Goal: Task Accomplishment & Management: Use online tool/utility

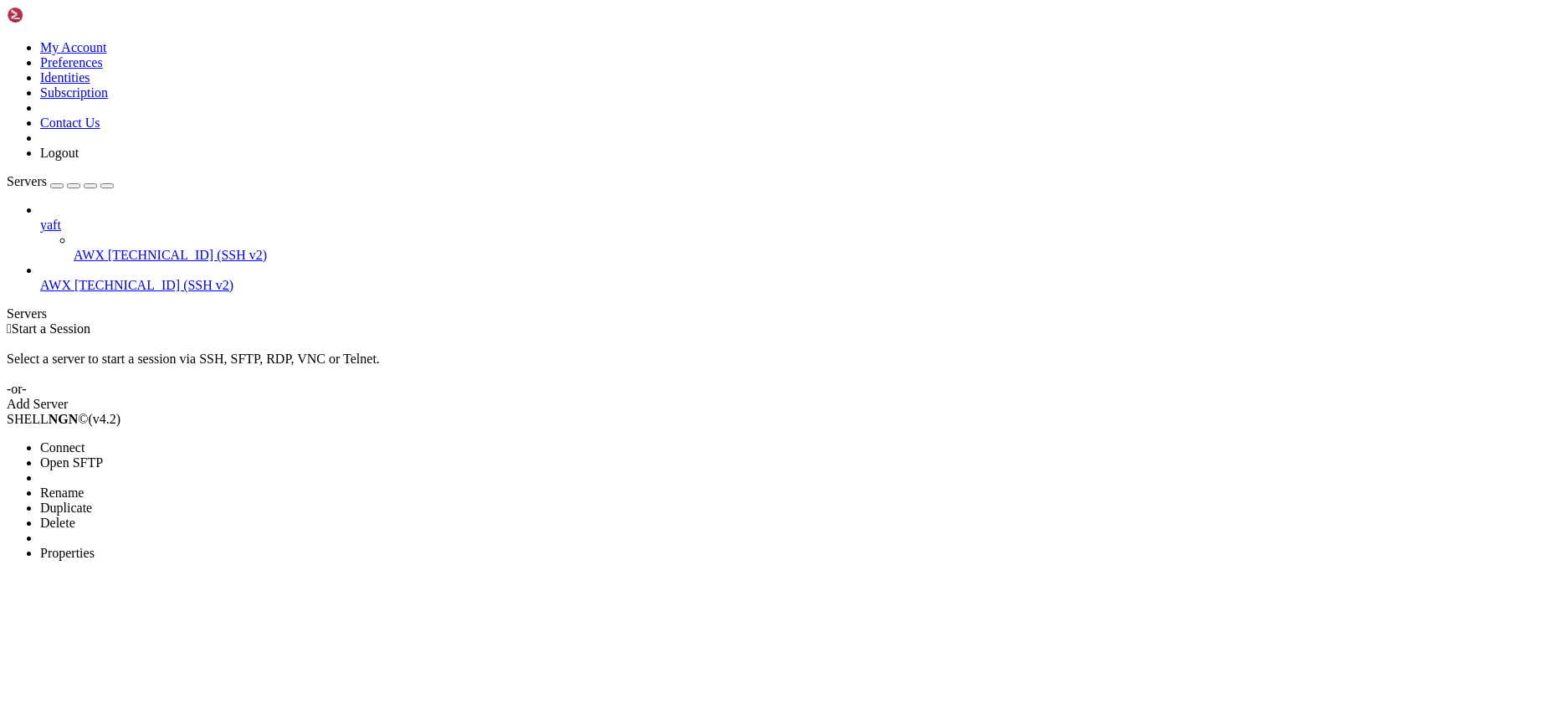
click at [75, 516] on span "Delete" at bounding box center [57, 523] width 35 height 14
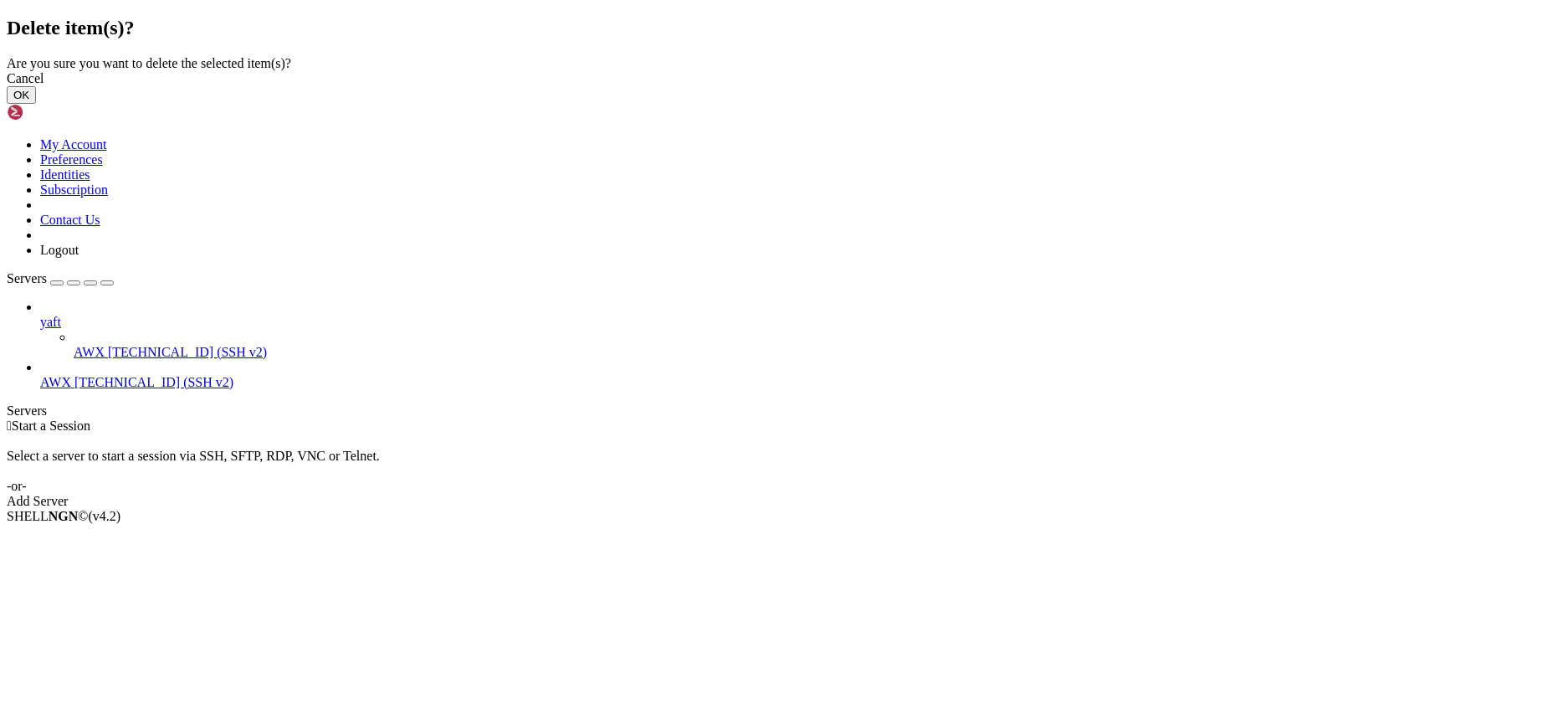
click at [36, 104] on button "OK" at bounding box center [21, 95] width 30 height 18
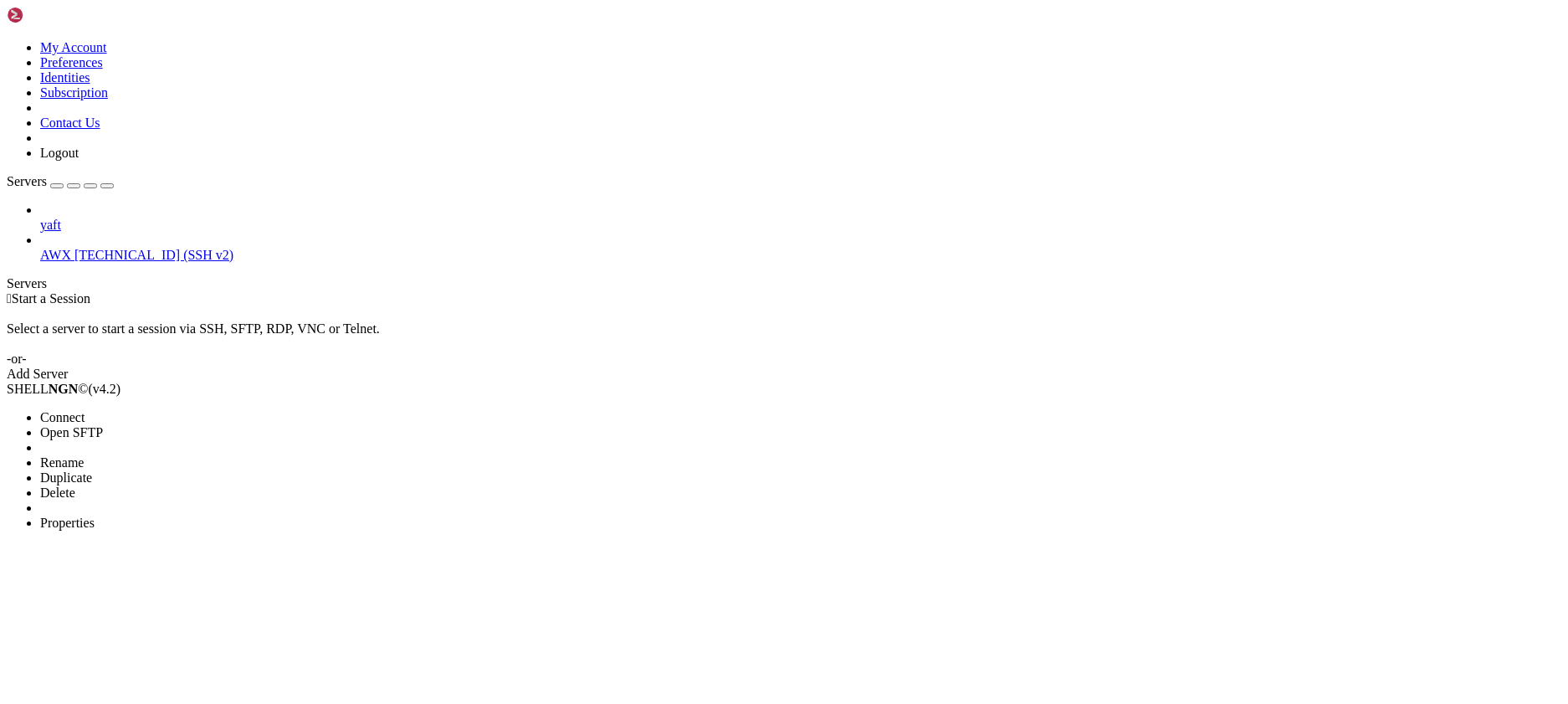
click at [75, 485] on span "Delete" at bounding box center [57, 493] width 35 height 14
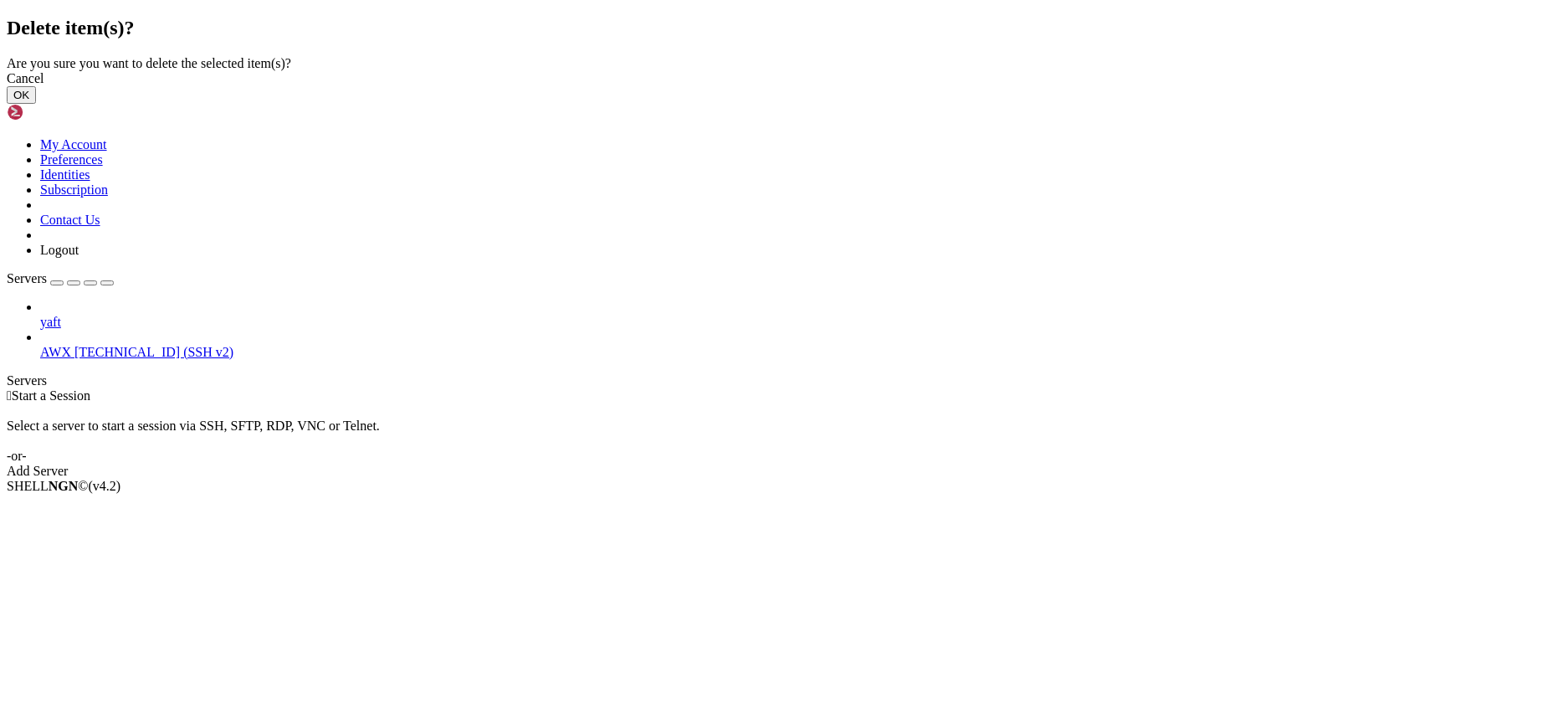
click at [36, 104] on button "OK" at bounding box center [21, 95] width 30 height 18
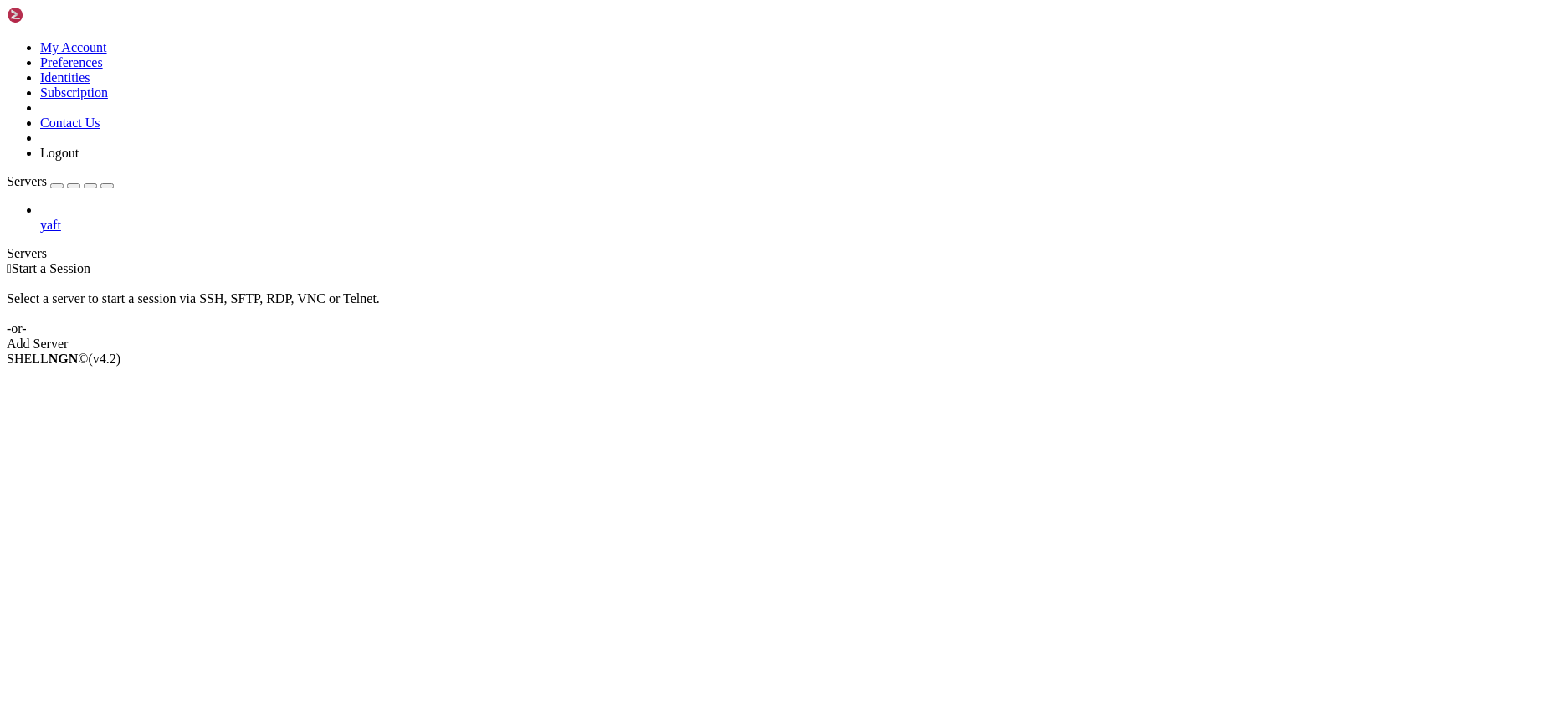
click at [883, 337] on link "Add Server" at bounding box center [784, 344] width 1555 height 15
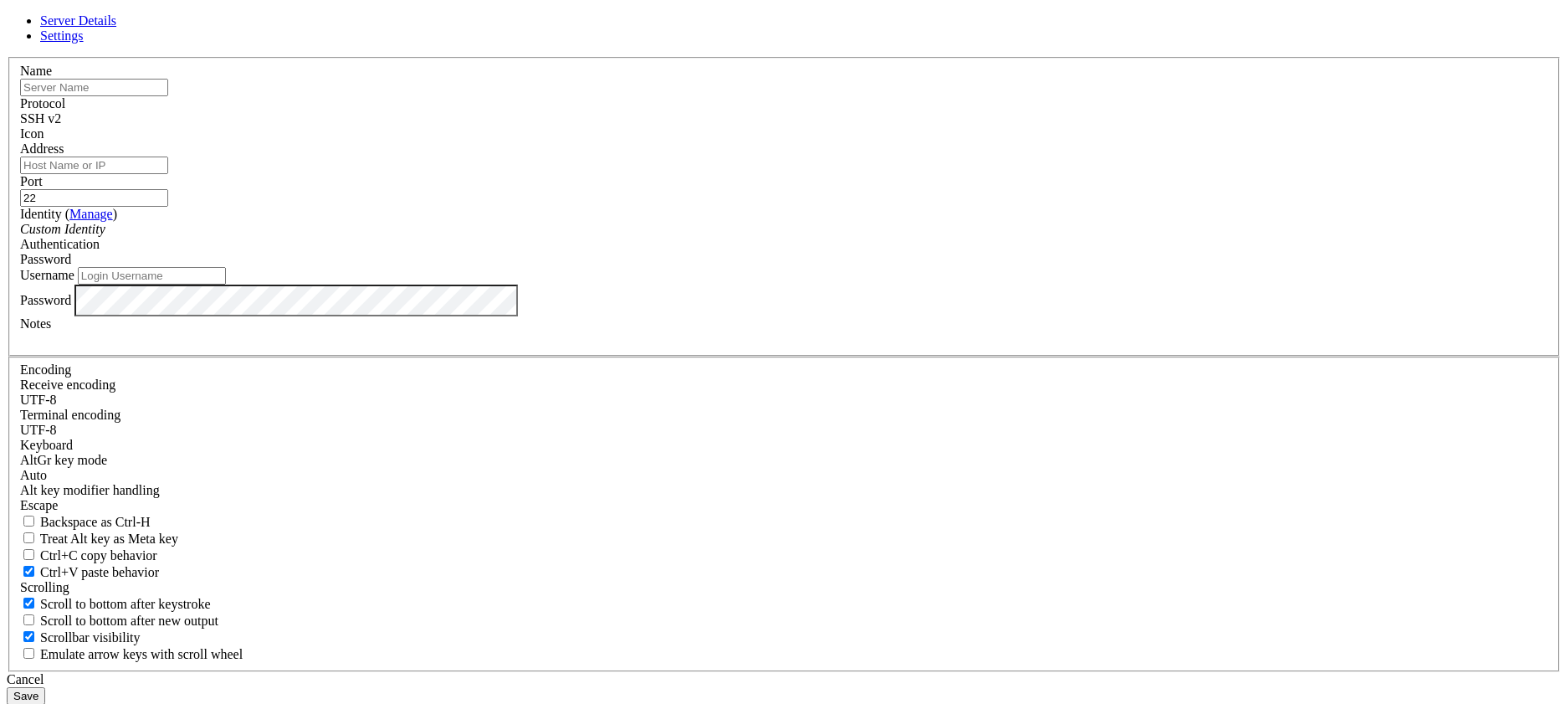
click at [168, 96] on input "text" at bounding box center [93, 88] width 148 height 18
click at [168, 96] on input "شصط" at bounding box center [93, 88] width 148 height 18
type input "ش"
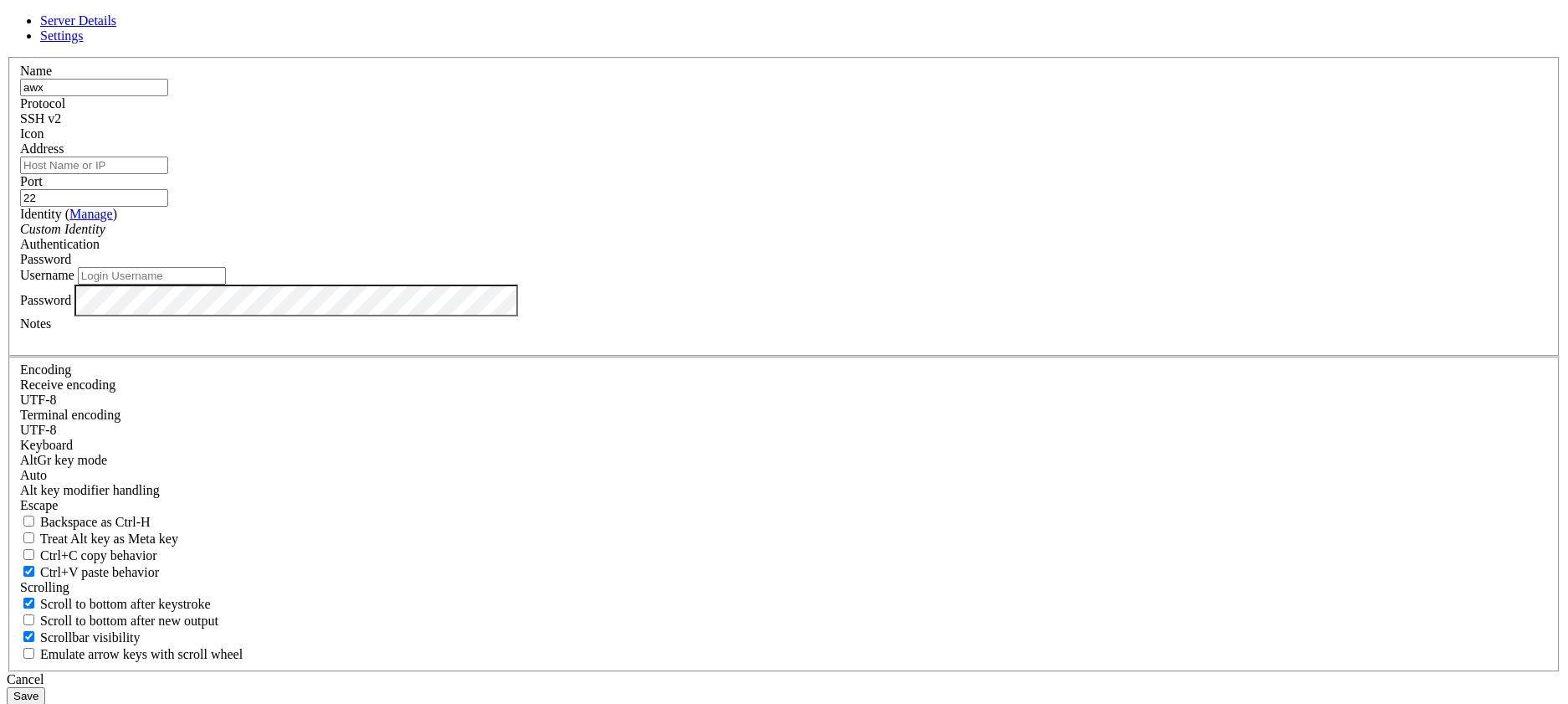
type input "awx"
paste input "[TECHNICAL_ID]"
type input "[TECHNICAL_ID]"
click at [226, 285] on input "Username" at bounding box center [151, 276] width 148 height 18
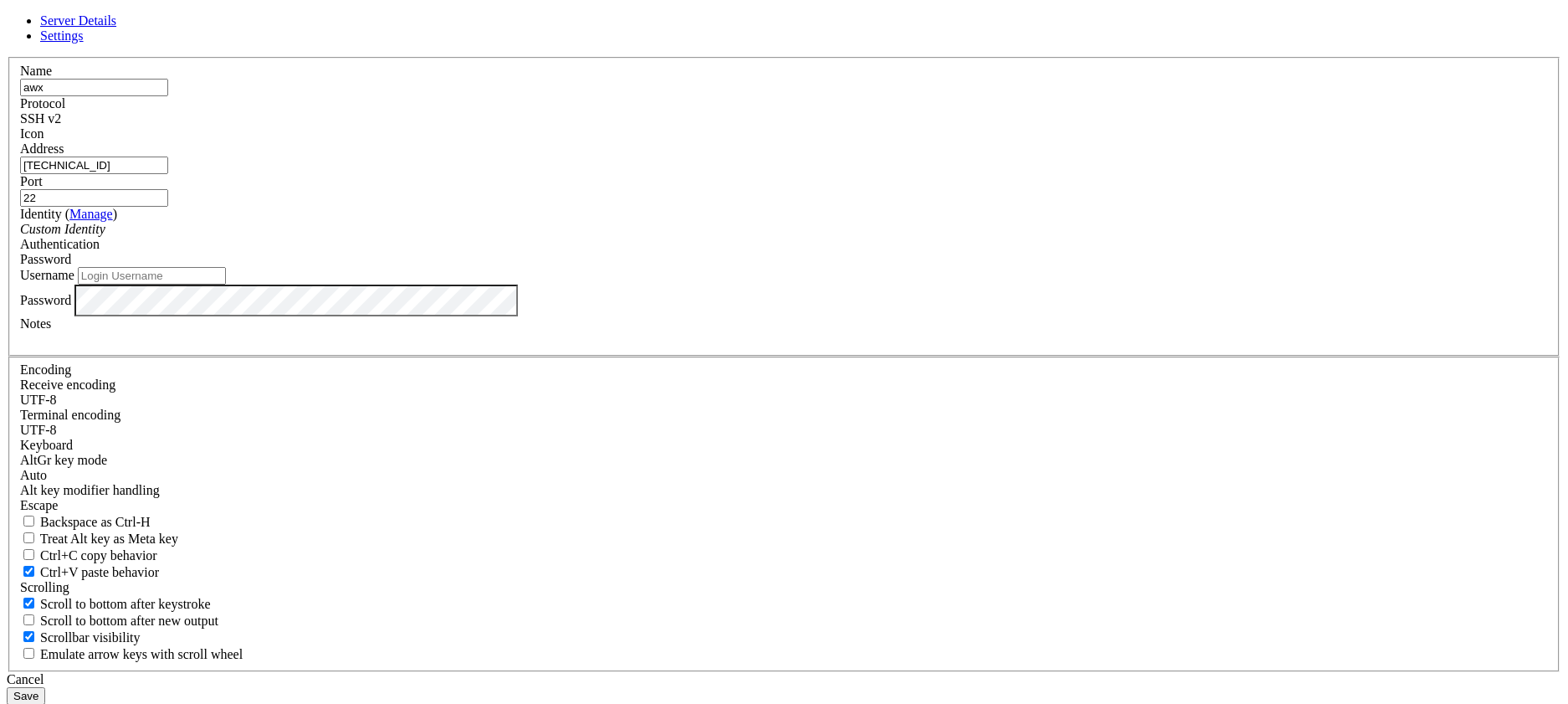
paste input "root"
type input "root"
click at [45, 687] on button "Save" at bounding box center [25, 696] width 39 height 18
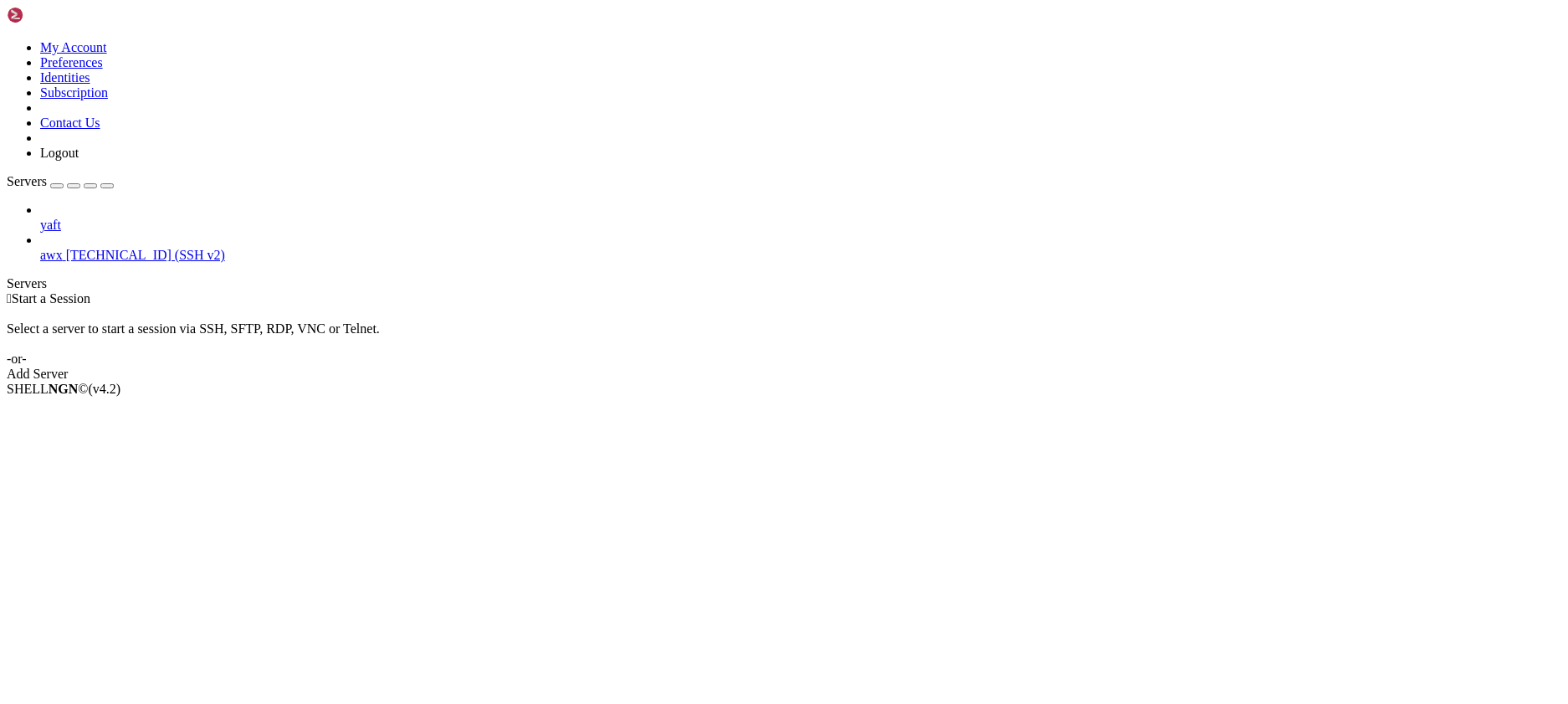
click at [87, 248] on span "[TECHNICAL_ID] (SSH v2)" at bounding box center [146, 255] width 159 height 14
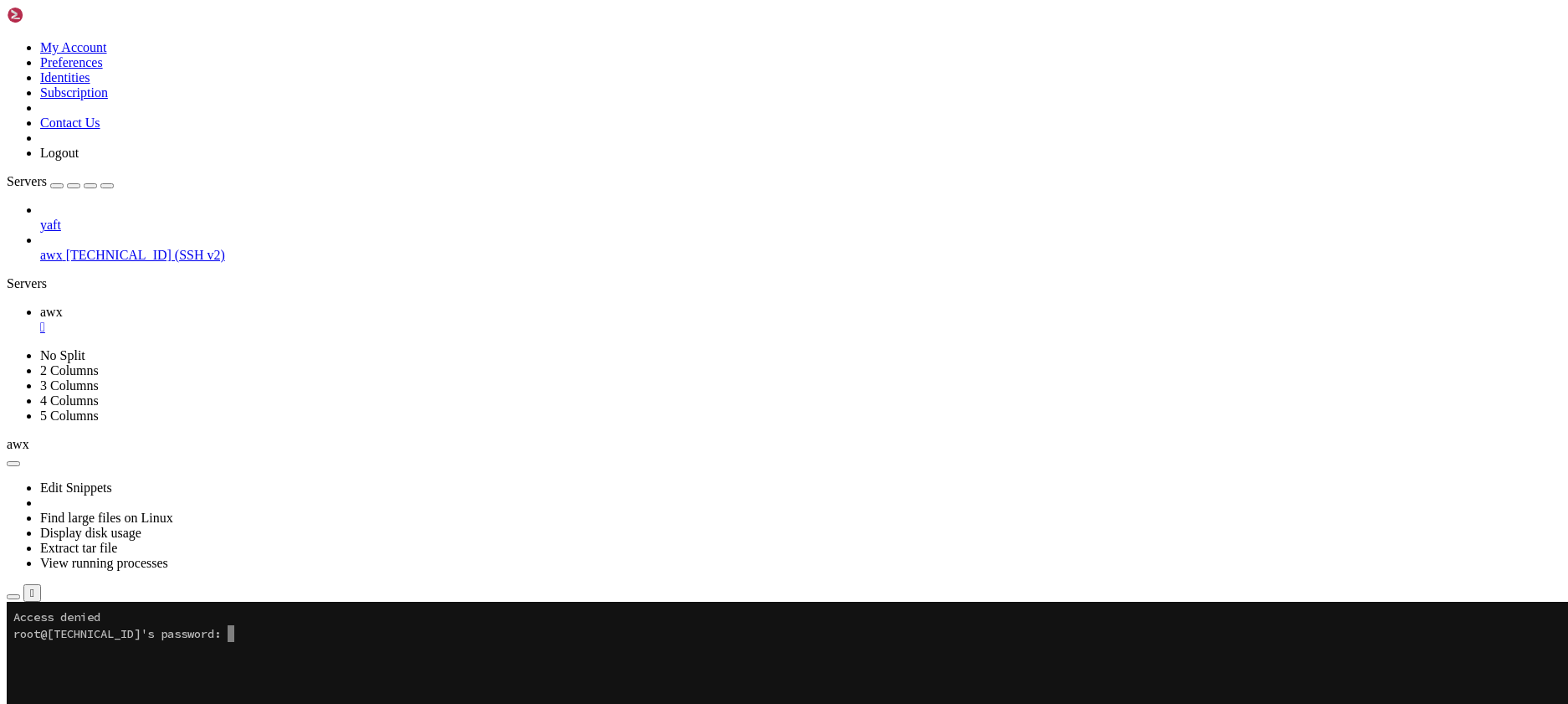
click at [219, 687] on x-row at bounding box center [685, 683] width 1344 height 17
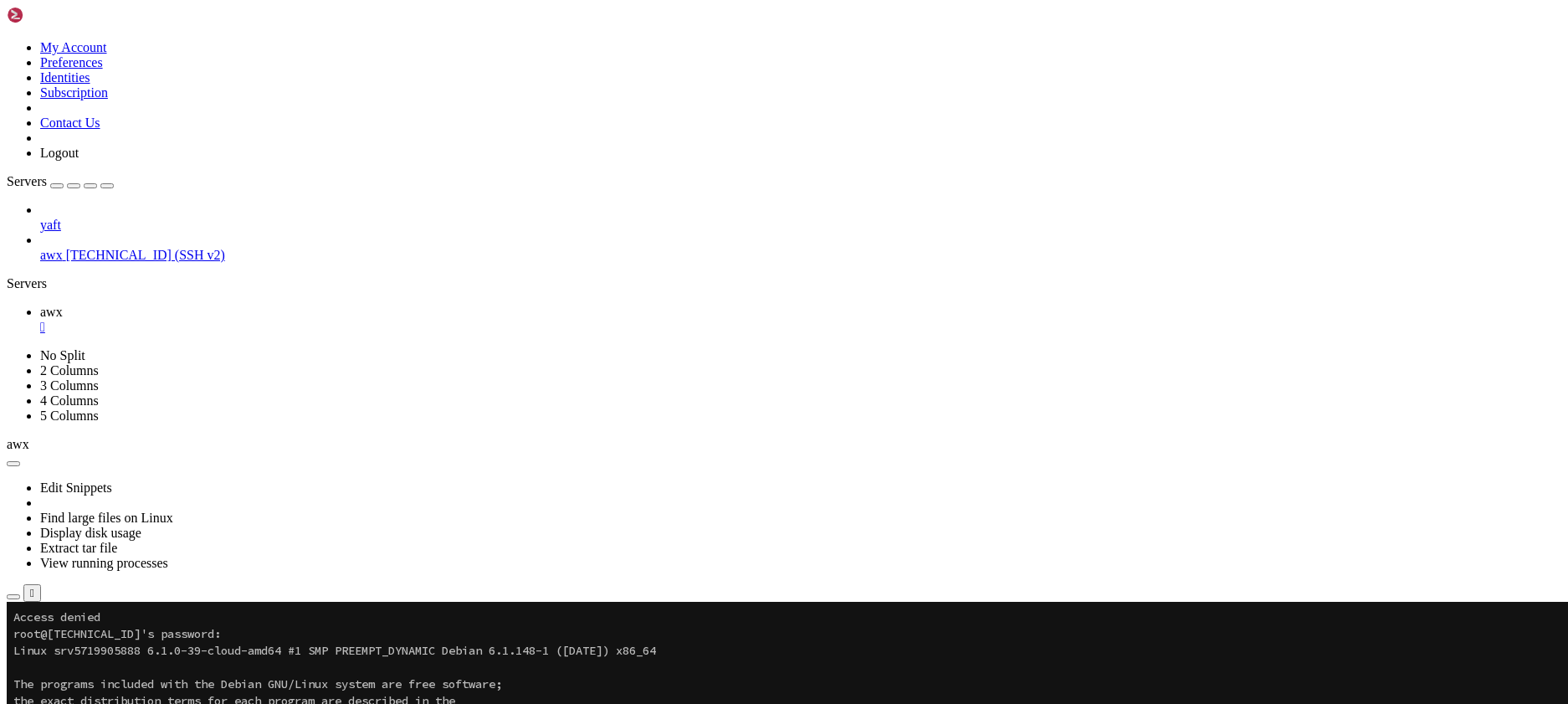
drag, startPoint x: 239, startPoint y: 801, endPoint x: 442, endPoint y: 806, distance: 203.1
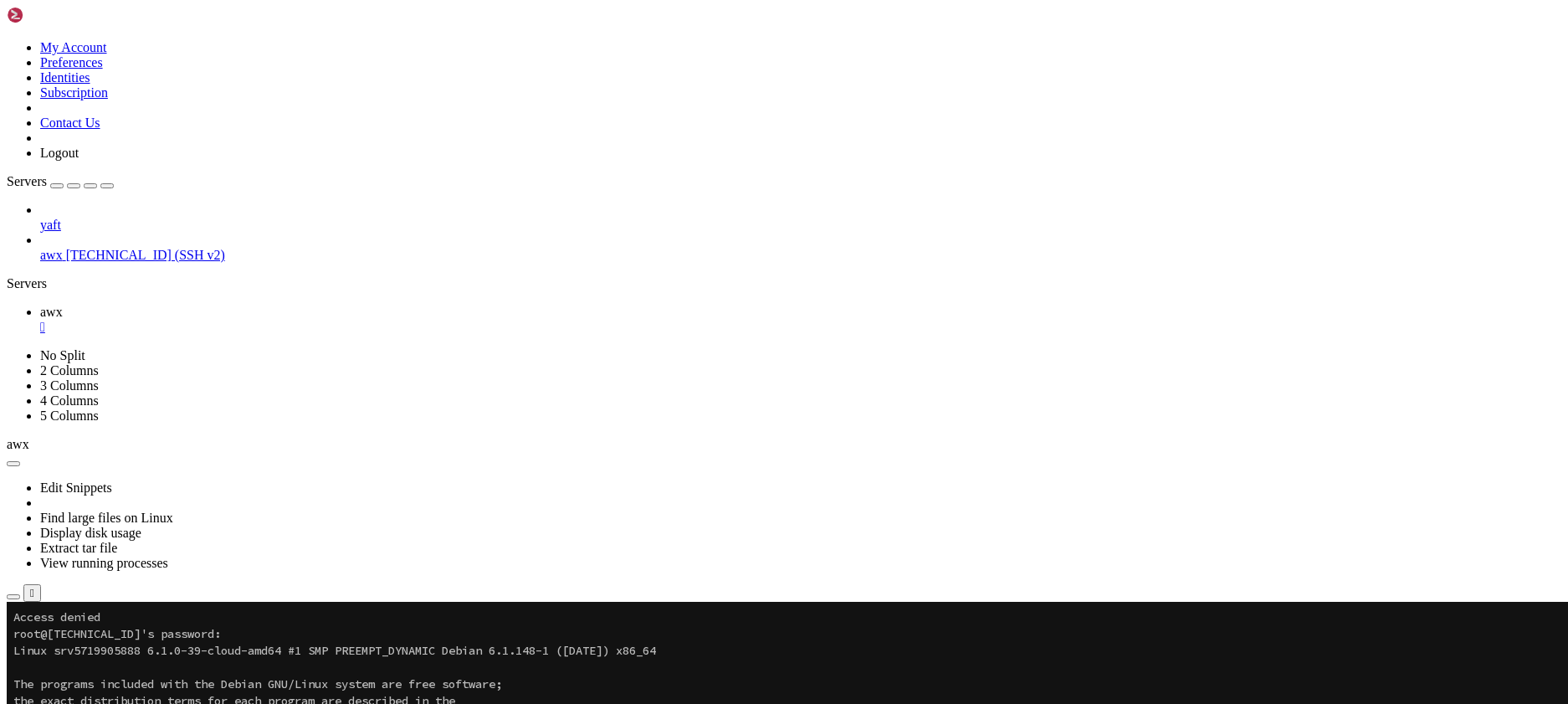
copy x-row "[DOMAIN_NAME][URL]"
click at [13, 597] on icon "button" at bounding box center [13, 597] width 0 height 0
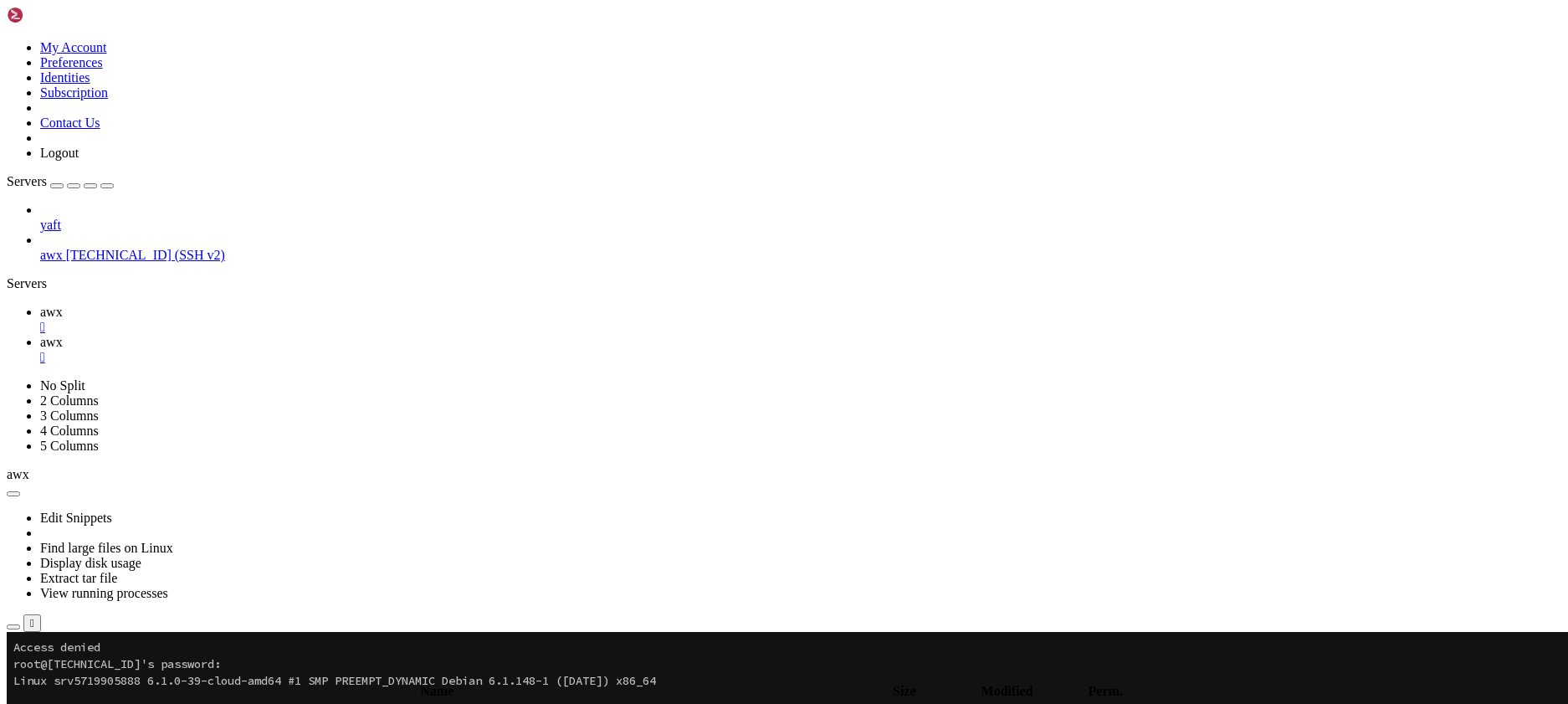
click at [172, 664] on input "/" at bounding box center [97, 673] width 148 height 18
click at [63, 305] on span "awx" at bounding box center [51, 312] width 22 height 14
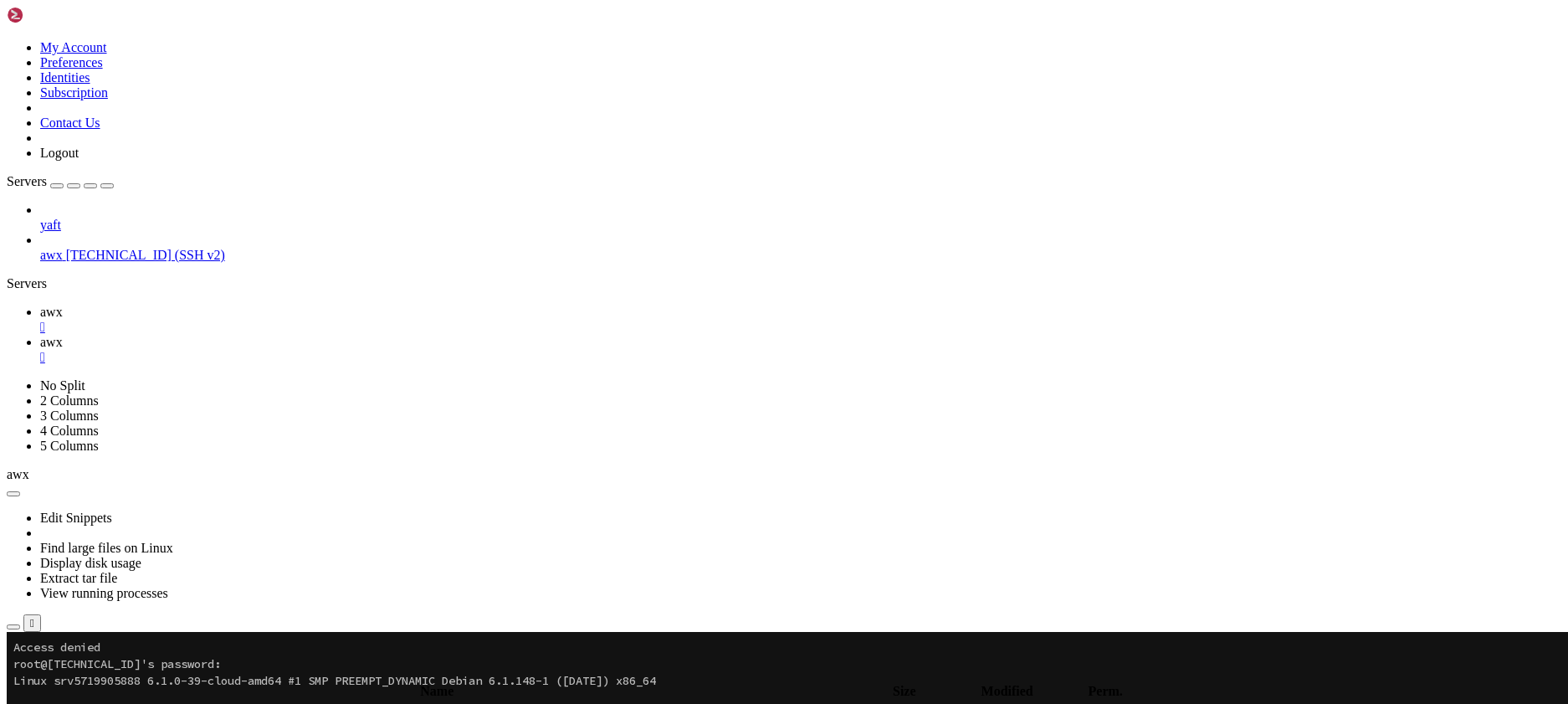
drag, startPoint x: 91, startPoint y: 1095, endPoint x: 16, endPoint y: 1018, distance: 107.5
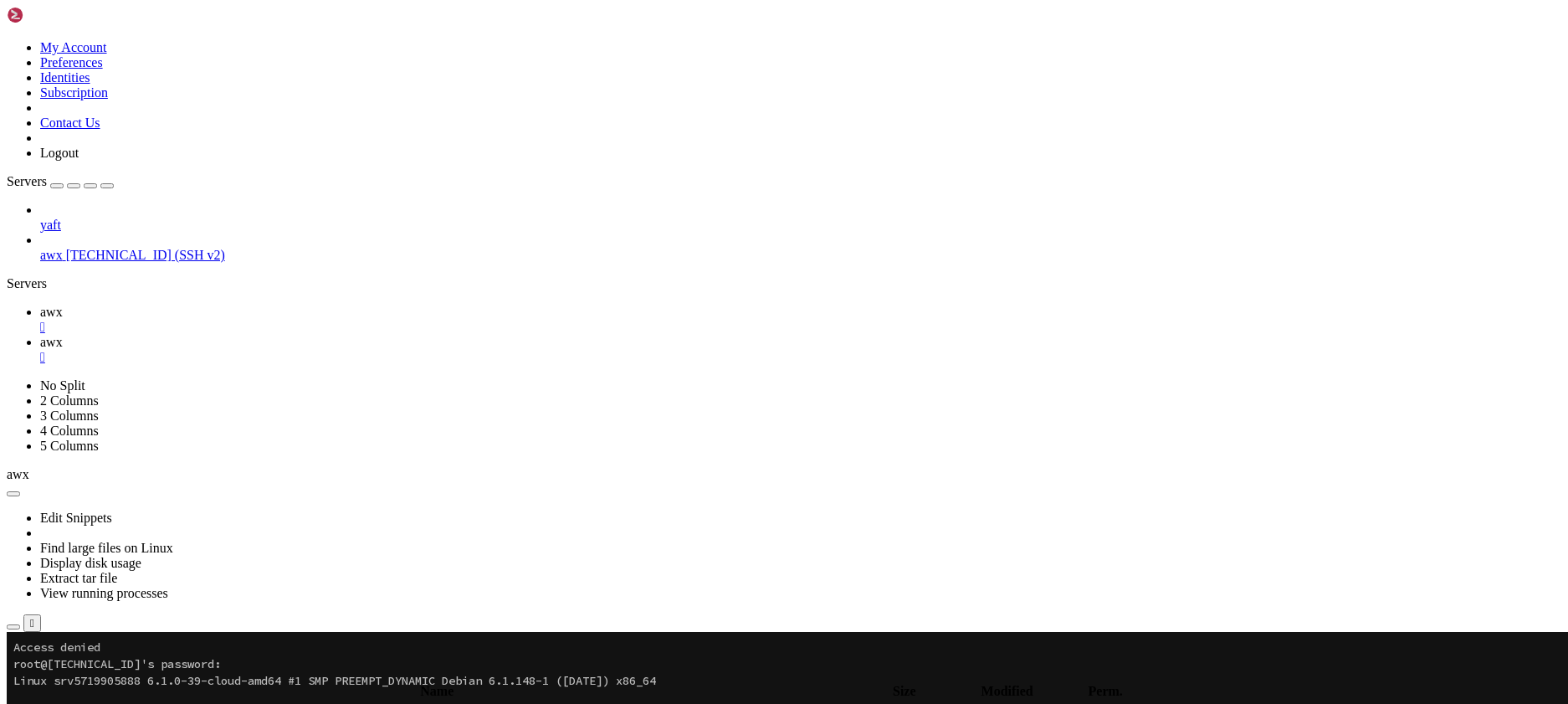
scroll to position [33, 0]
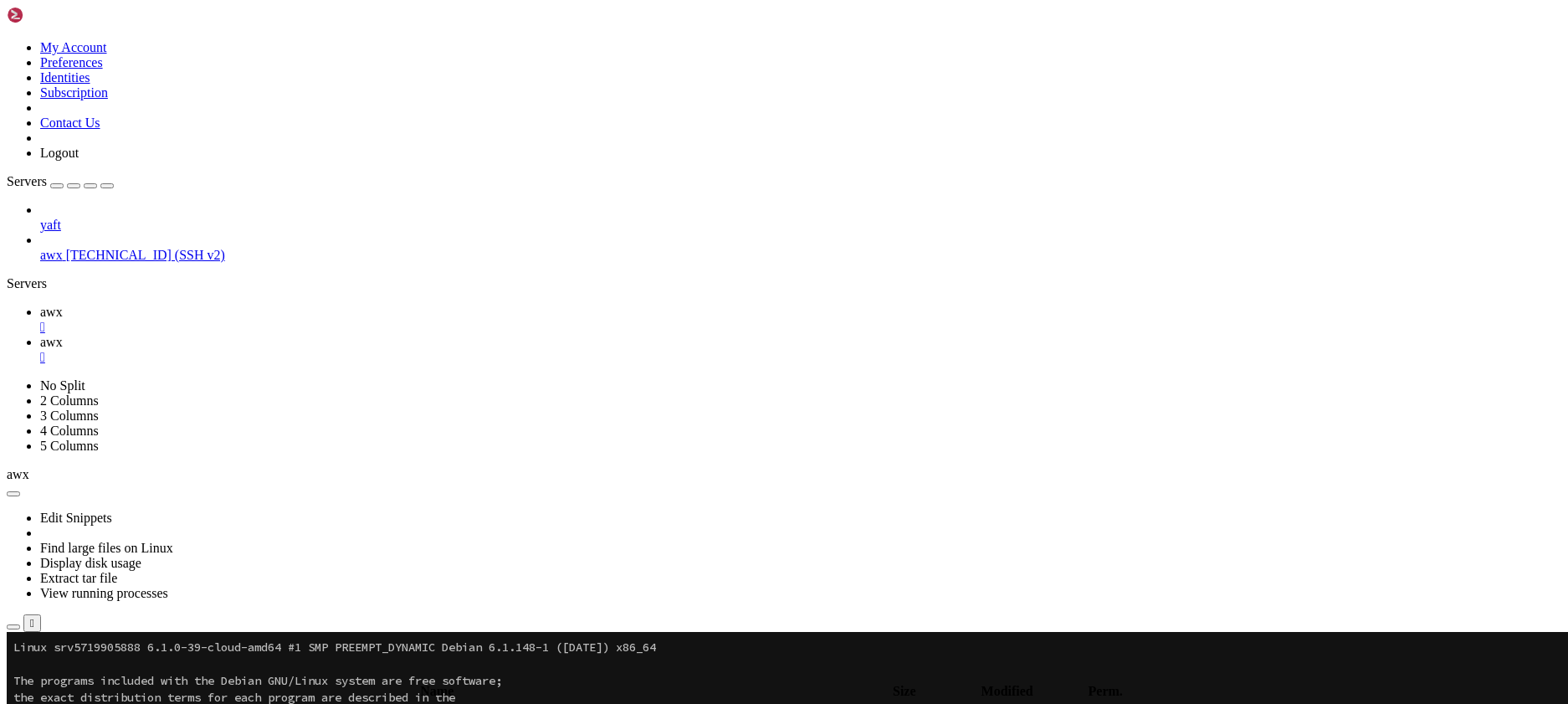
copy div "root@srv5719905888:~# python3 -m http.server 8000 ، & [1] 975 root@srv571990588…"
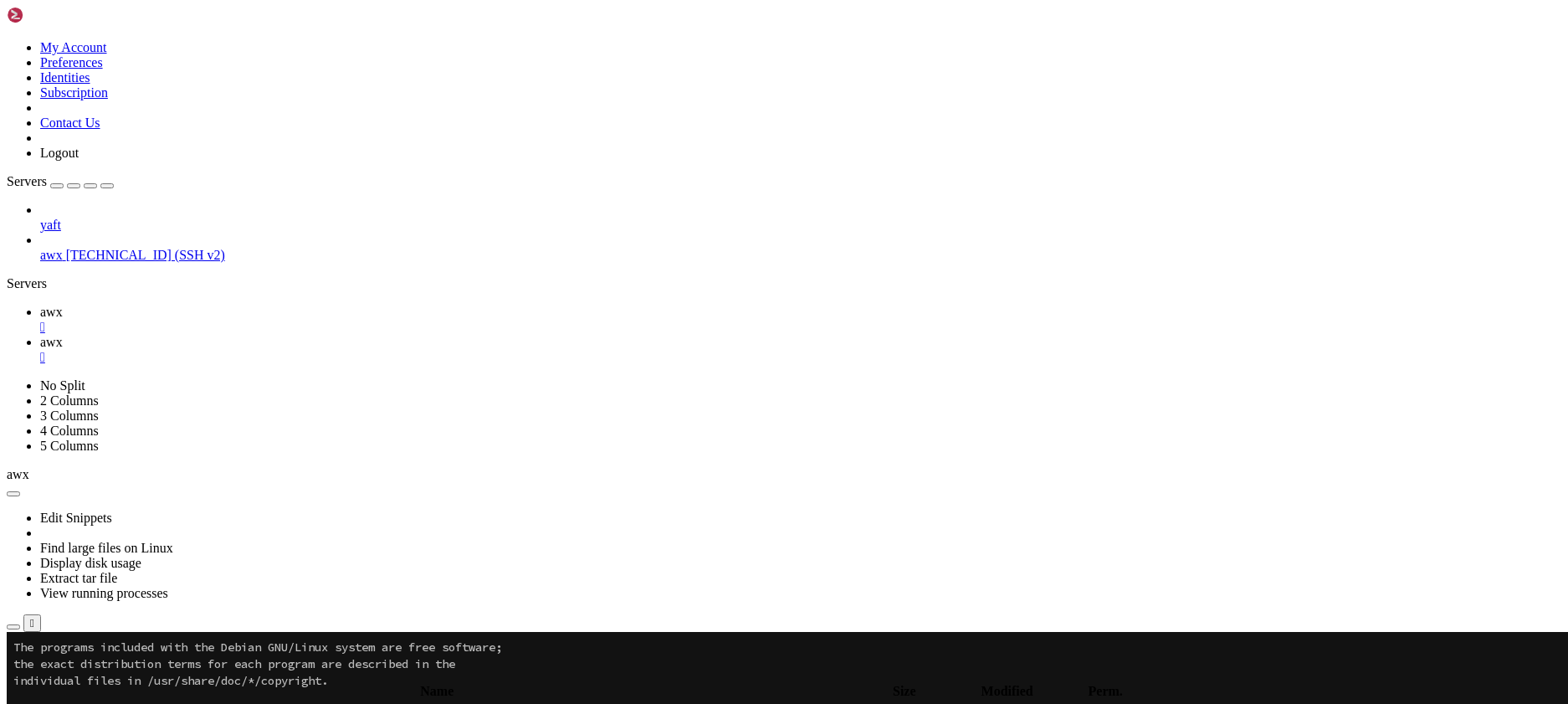
scroll to position [117, 0]
